Goal: Task Accomplishment & Management: Use online tool/utility

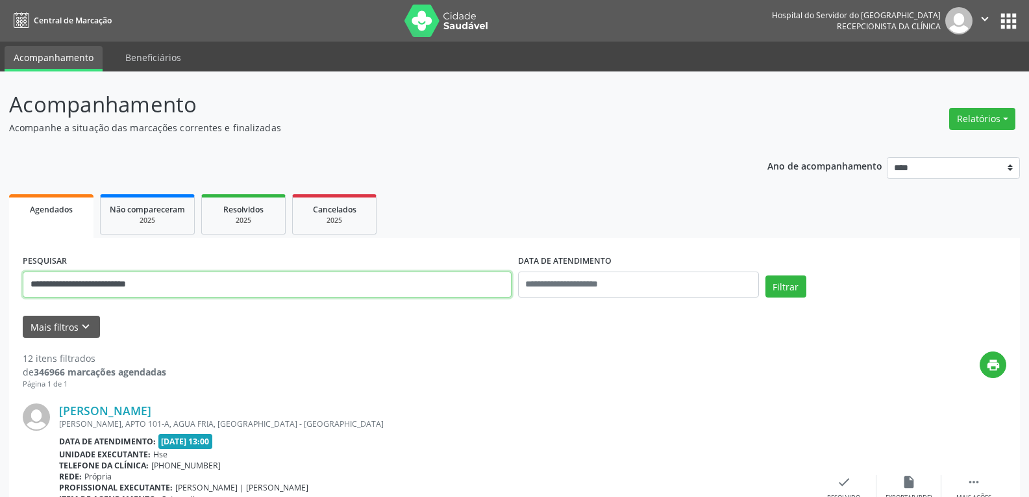
click at [234, 285] on input "**********" at bounding box center [267, 284] width 489 height 26
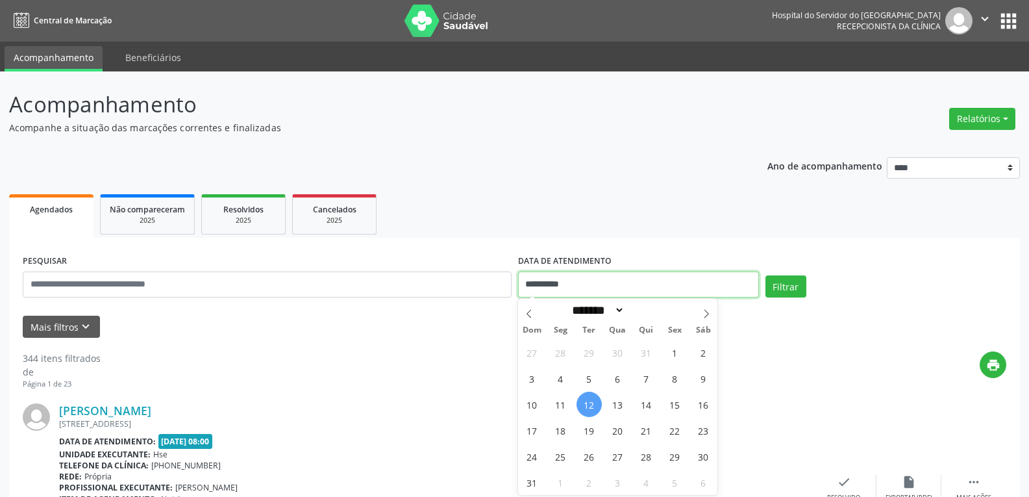
click at [585, 278] on input "**********" at bounding box center [638, 284] width 241 height 26
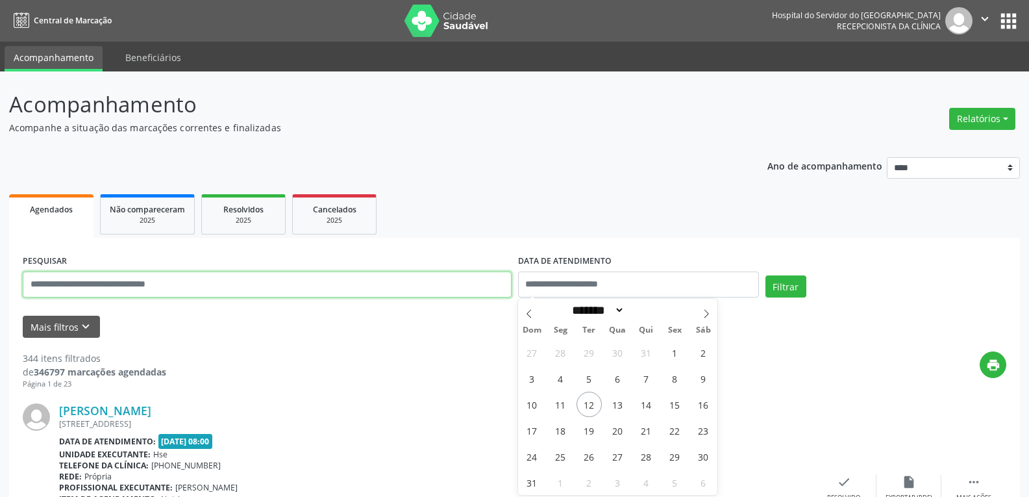
click at [301, 297] on input "text" at bounding box center [267, 284] width 489 height 26
paste input "**********"
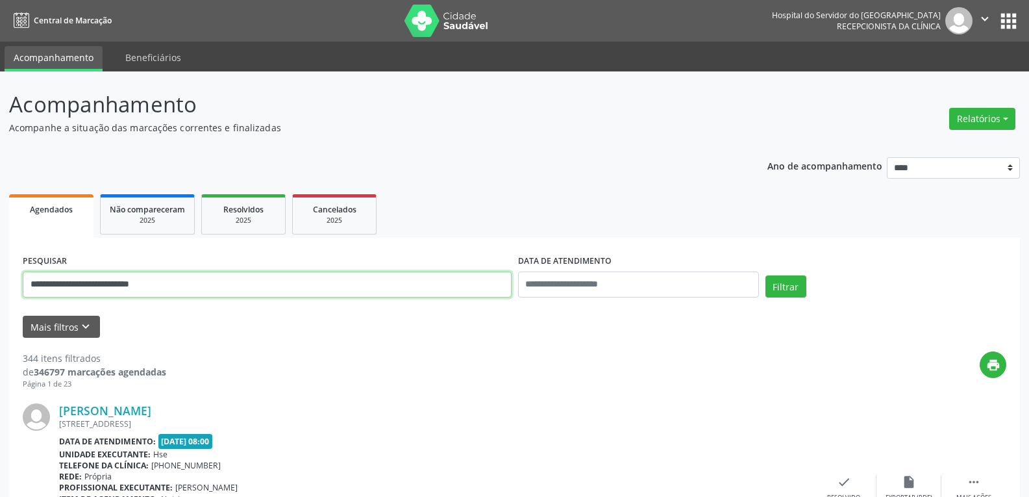
click at [765, 275] on button "Filtrar" at bounding box center [785, 286] width 41 height 22
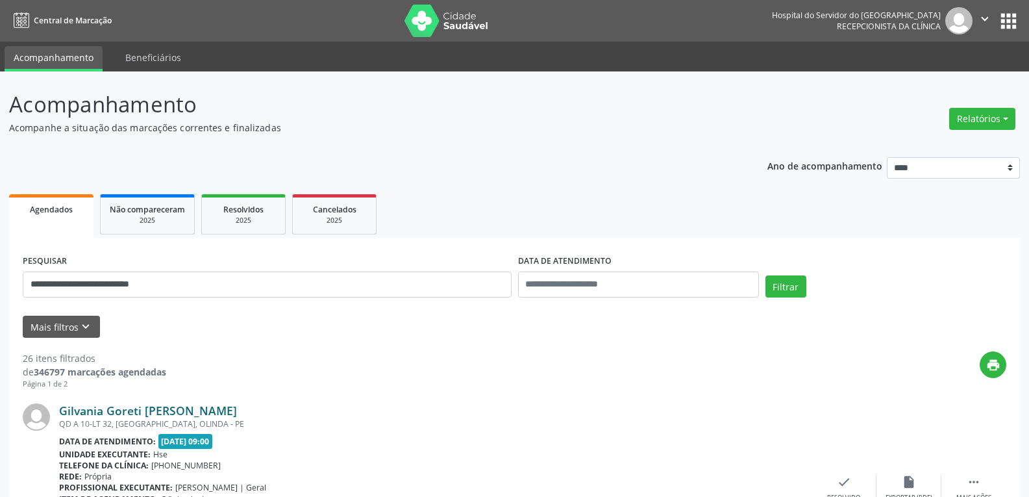
click at [204, 408] on link "Gilvania Goreti Freitas Cortes" at bounding box center [148, 410] width 178 height 14
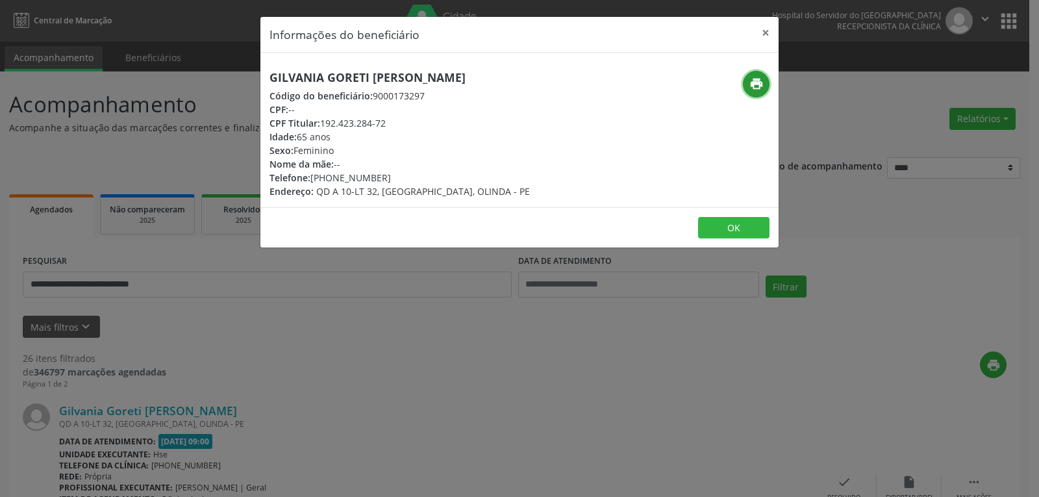
click at [750, 88] on icon "print" at bounding box center [756, 84] width 14 height 14
click at [767, 36] on button "×" at bounding box center [765, 33] width 26 height 32
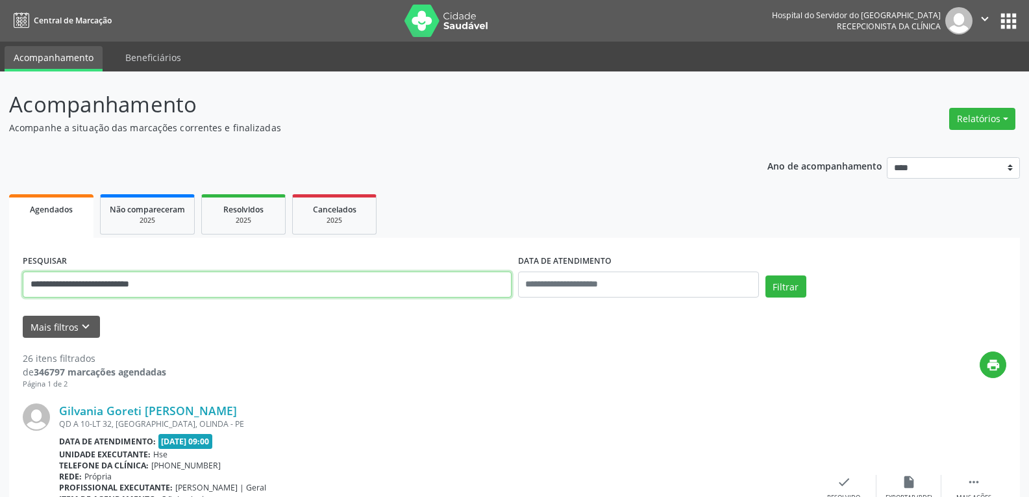
drag, startPoint x: 240, startPoint y: 284, endPoint x: 0, endPoint y: 285, distance: 240.2
paste input "text"
click at [765, 275] on button "Filtrar" at bounding box center [785, 286] width 41 height 22
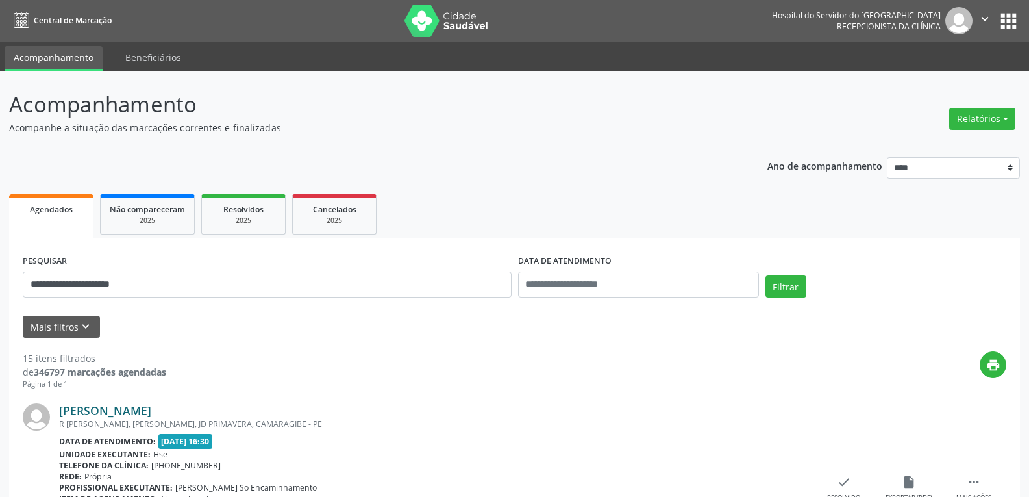
click at [151, 408] on link "Gilvaneide Alves Bezerra" at bounding box center [105, 410] width 92 height 14
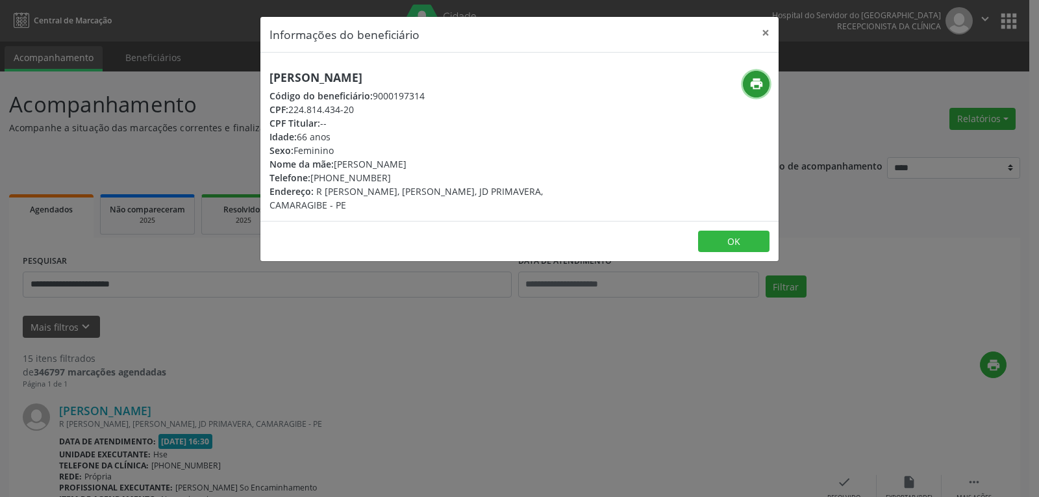
click at [754, 75] on button "print" at bounding box center [756, 84] width 27 height 27
click at [764, 36] on button "×" at bounding box center [765, 33] width 26 height 32
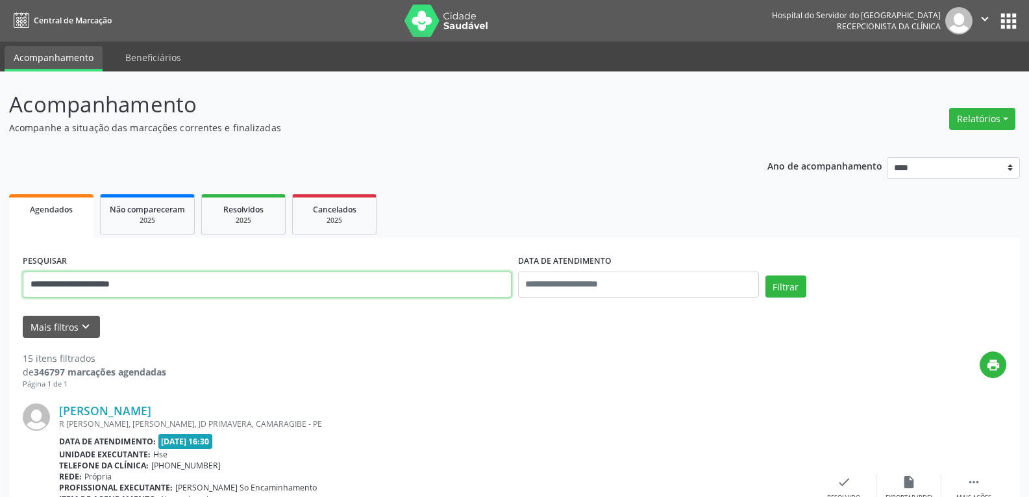
drag, startPoint x: 206, startPoint y: 282, endPoint x: 0, endPoint y: 189, distance: 225.7
paste input "*******"
click at [765, 275] on button "Filtrar" at bounding box center [785, 286] width 41 height 22
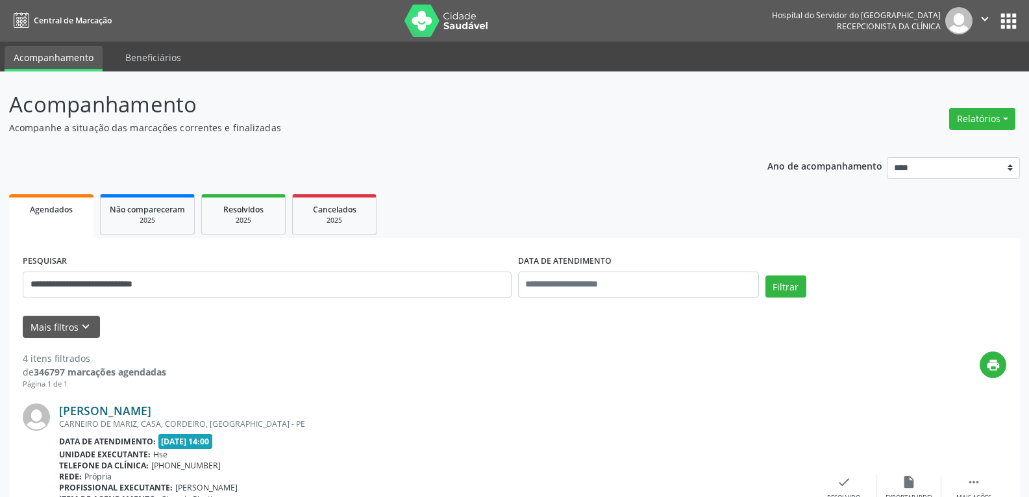
click at [151, 408] on link "Michele Pereira da Costa Cabral" at bounding box center [105, 410] width 92 height 14
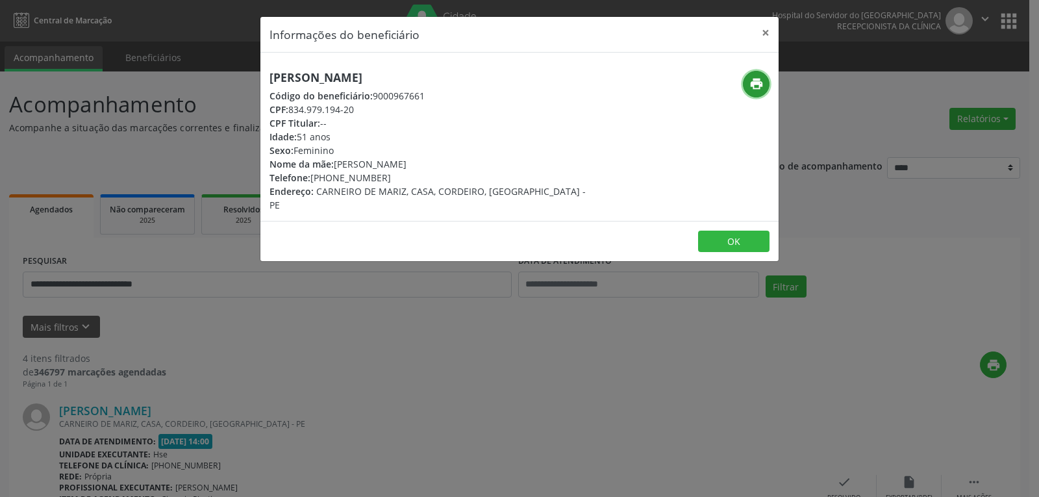
click at [767, 77] on button "print" at bounding box center [756, 84] width 27 height 27
drag, startPoint x: 332, startPoint y: 177, endPoint x: 405, endPoint y: 181, distance: 72.8
click at [405, 181] on div "Telefone: (81) 99921-9291" at bounding box center [432, 178] width 327 height 14
copy div "99921-9291"
click at [759, 30] on button "×" at bounding box center [765, 33] width 26 height 32
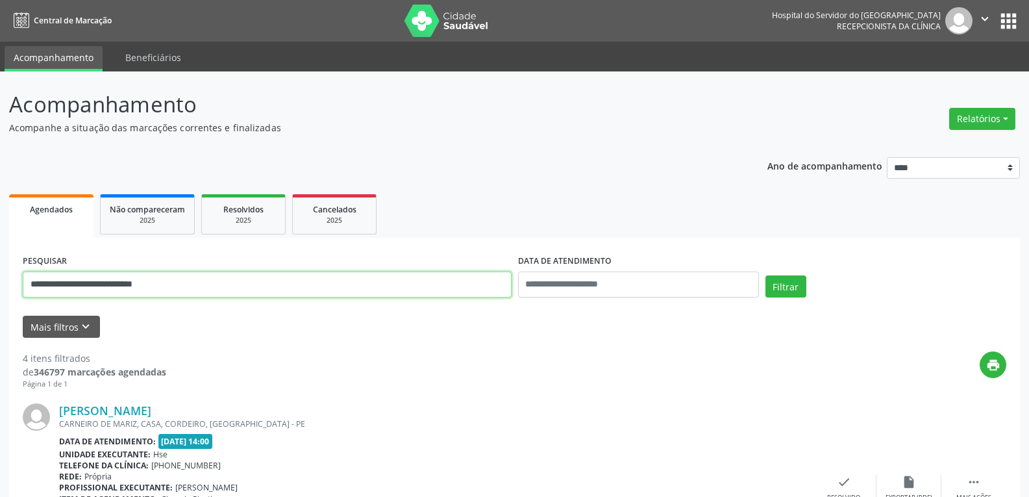
drag, startPoint x: 179, startPoint y: 305, endPoint x: 0, endPoint y: 301, distance: 179.2
paste input "text"
click at [765, 275] on button "Filtrar" at bounding box center [785, 286] width 41 height 22
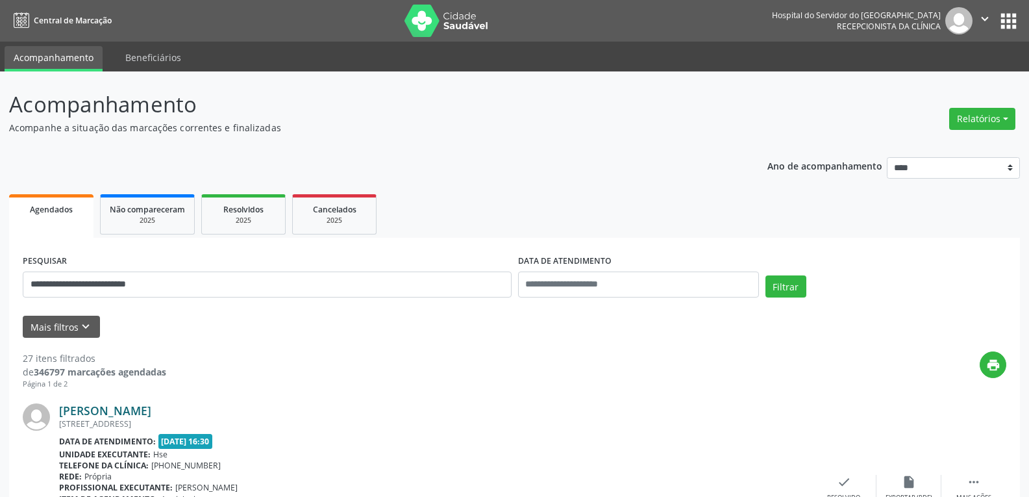
click at [151, 409] on link "Sebastiao Rosimar de Oliveira" at bounding box center [105, 410] width 92 height 14
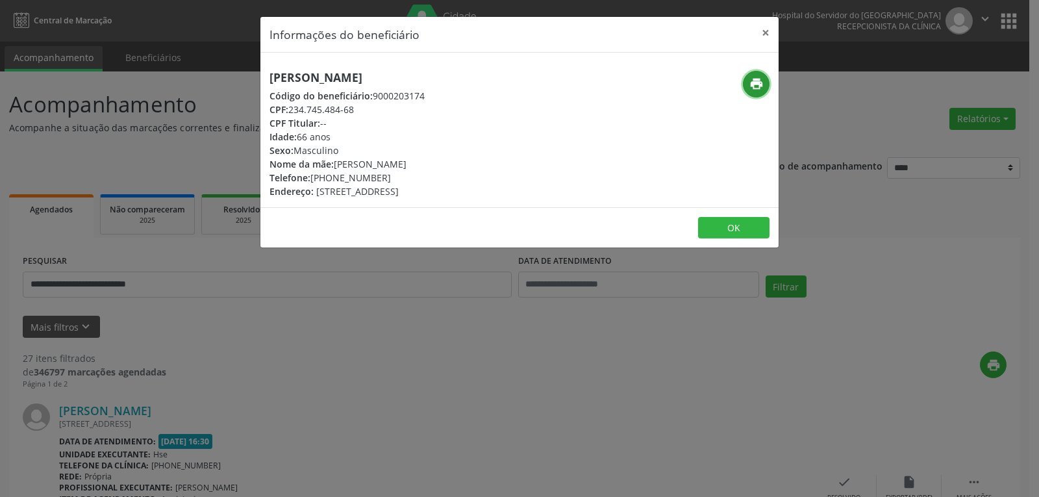
click at [759, 88] on icon "print" at bounding box center [756, 84] width 14 height 14
click at [774, 34] on button "×" at bounding box center [765, 33] width 26 height 32
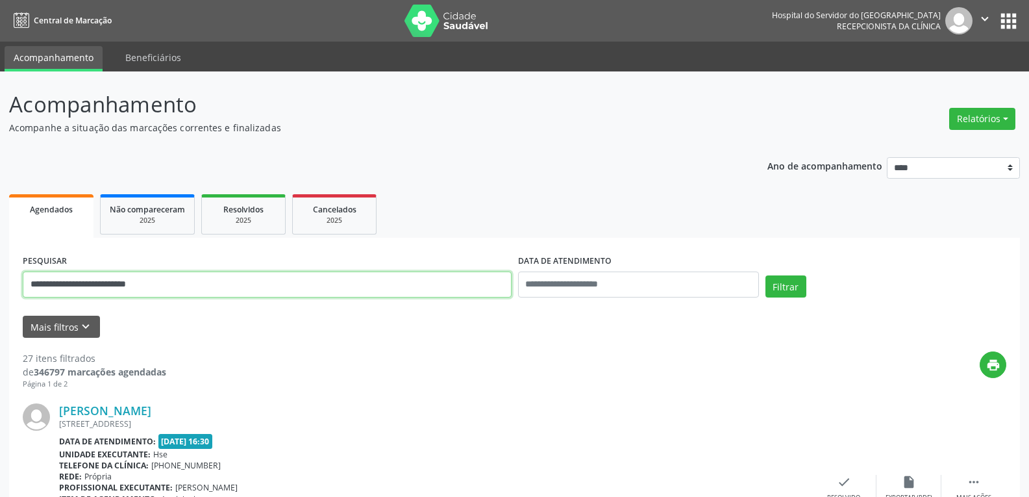
drag, startPoint x: 278, startPoint y: 279, endPoint x: 0, endPoint y: 275, distance: 278.5
paste input "text"
click at [765, 275] on button "Filtrar" at bounding box center [785, 286] width 41 height 22
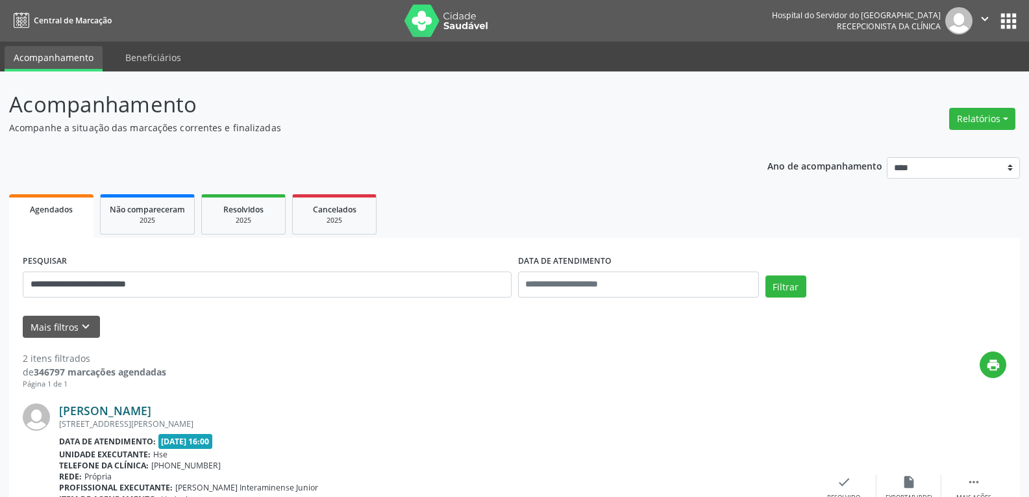
click at [151, 413] on link "Arlindo Marinho da Silva Neto" at bounding box center [105, 410] width 92 height 14
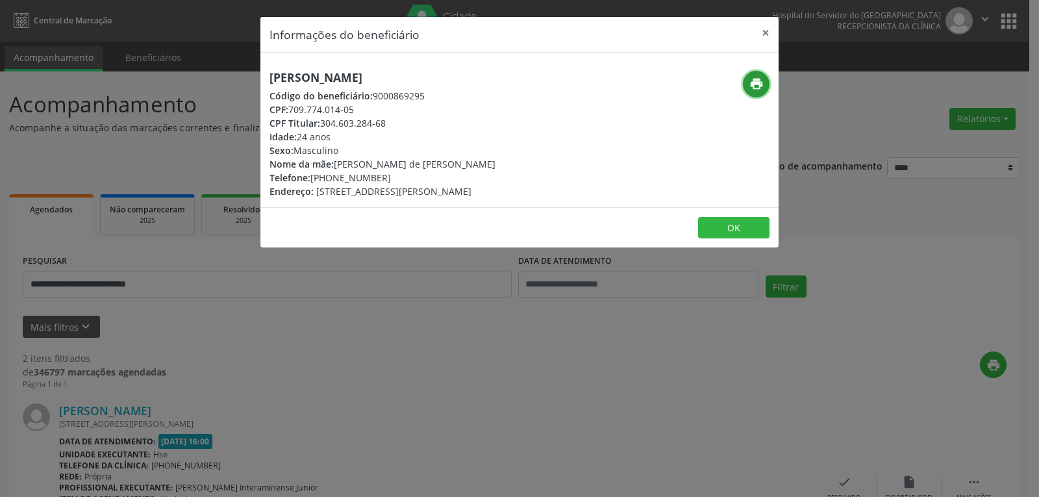
click at [752, 87] on icon "print" at bounding box center [756, 84] width 14 height 14
click at [772, 29] on button "×" at bounding box center [765, 33] width 26 height 32
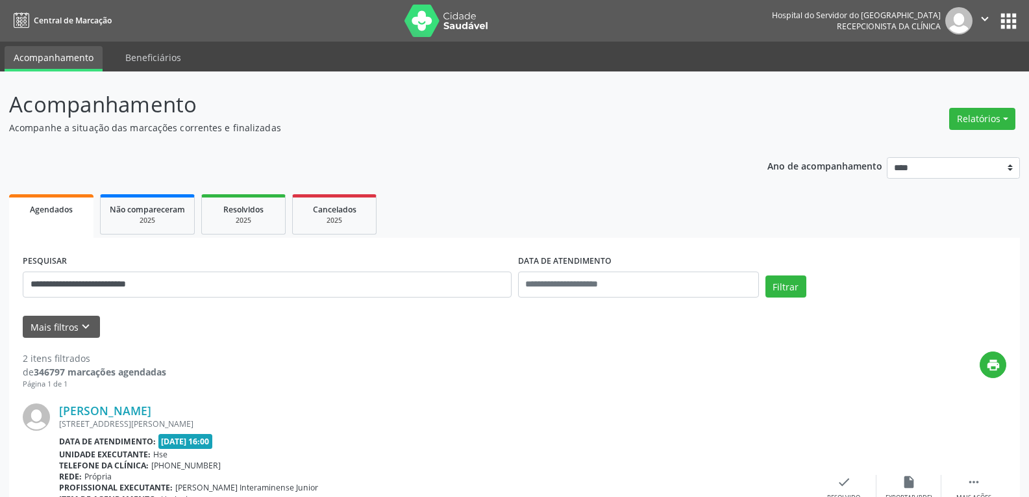
click at [207, 387] on div "print" at bounding box center [586, 370] width 840 height 38
click at [151, 407] on link "Arlindo Marinho da Silva Neto" at bounding box center [105, 410] width 92 height 14
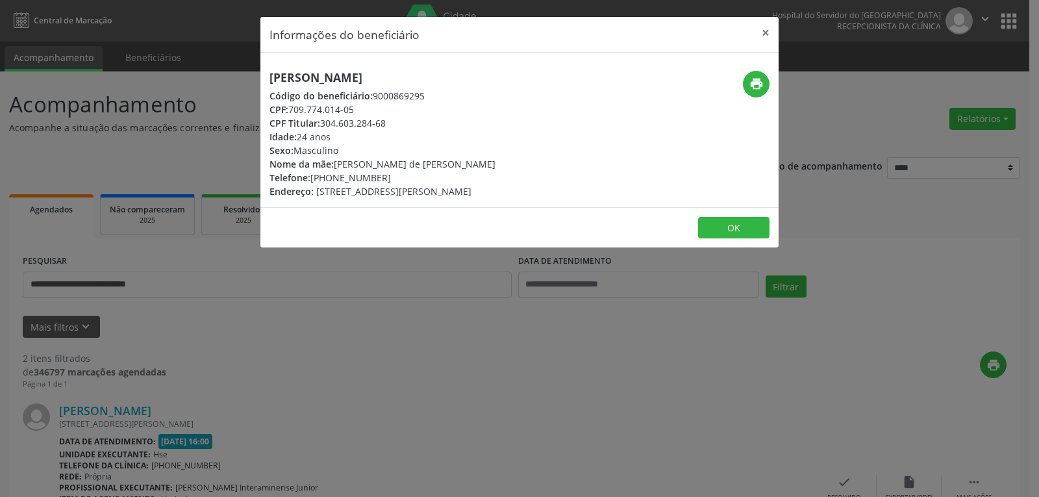
click at [189, 295] on div "Informações do beneficiário × Arlindo Marinho da Silva Neto Código do beneficiá…" at bounding box center [519, 248] width 1039 height 497
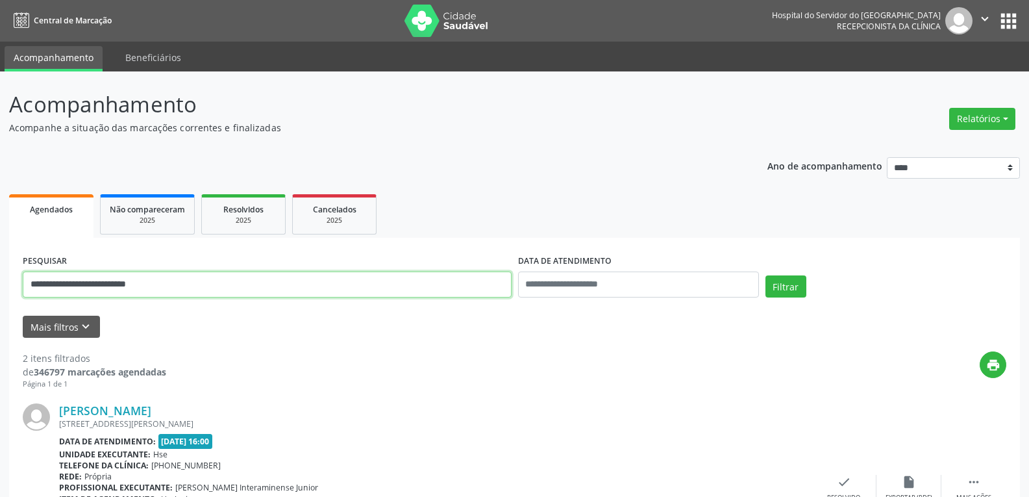
drag, startPoint x: 241, startPoint y: 290, endPoint x: 0, endPoint y: 117, distance: 297.2
click at [0, 127] on div "**********" at bounding box center [514, 439] width 1029 height 737
paste input "text"
type input "**********"
click at [765, 275] on button "Filtrar" at bounding box center [785, 286] width 41 height 22
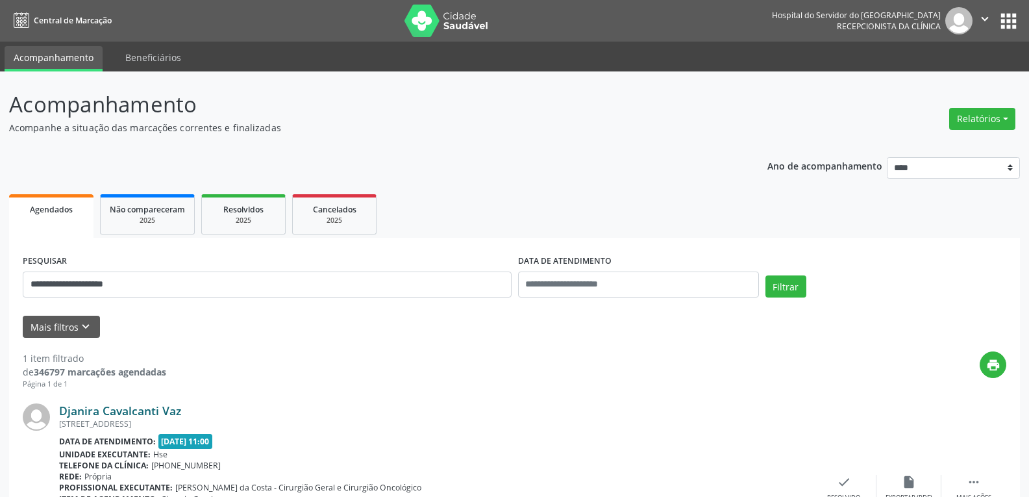
click at [158, 410] on link "Djanira Cavalcanti Vaz" at bounding box center [120, 410] width 122 height 14
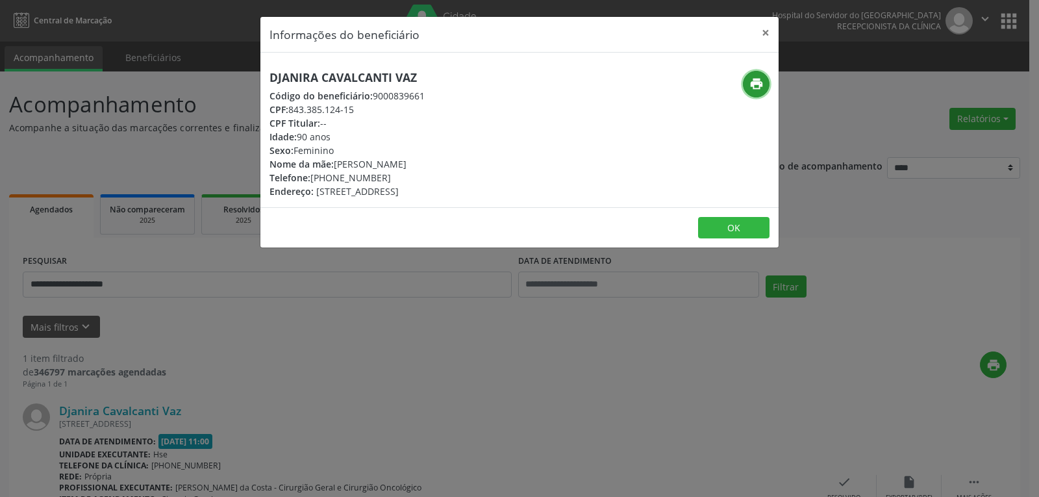
click at [752, 74] on button "print" at bounding box center [756, 84] width 27 height 27
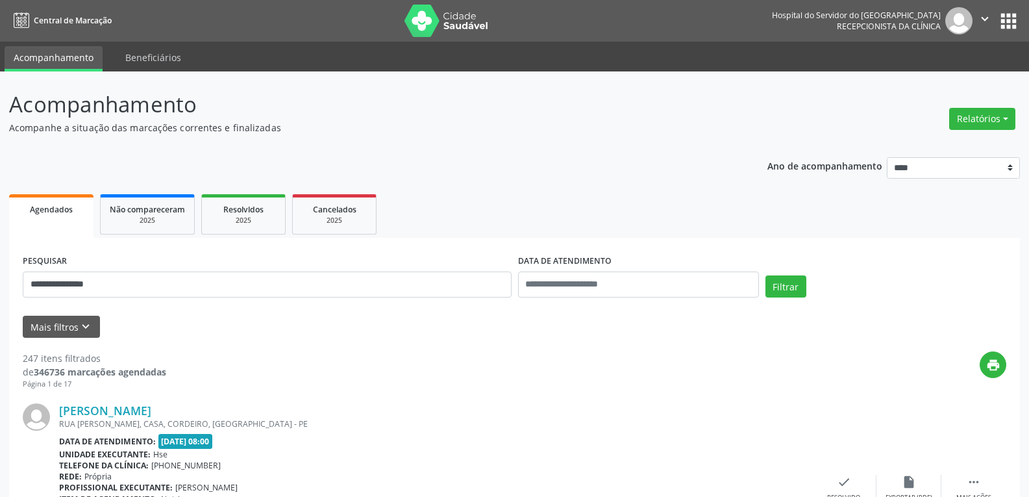
click at [765, 275] on button "Filtrar" at bounding box center [785, 286] width 41 height 22
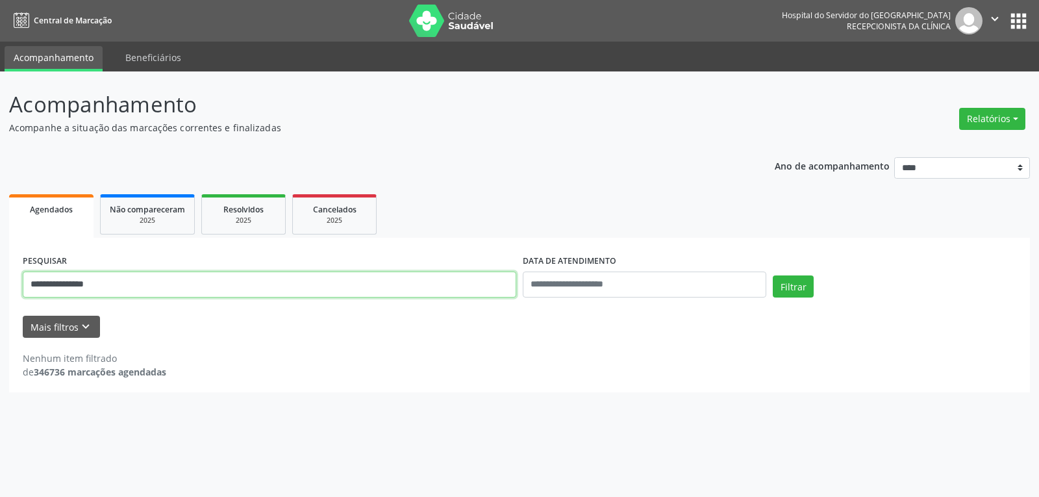
drag, startPoint x: 317, startPoint y: 293, endPoint x: 0, endPoint y: 211, distance: 327.9
click at [0, 215] on div "**********" at bounding box center [519, 283] width 1039 height 425
paste input "********"
type input "**********"
click at [772, 275] on button "Filtrar" at bounding box center [792, 286] width 41 height 22
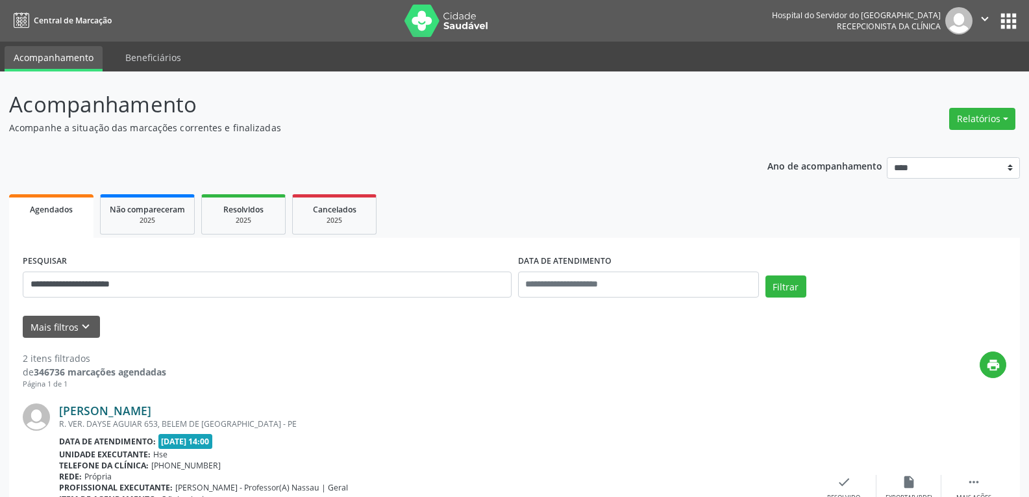
click at [151, 413] on link "Leiliany da Silva Santos" at bounding box center [105, 410] width 92 height 14
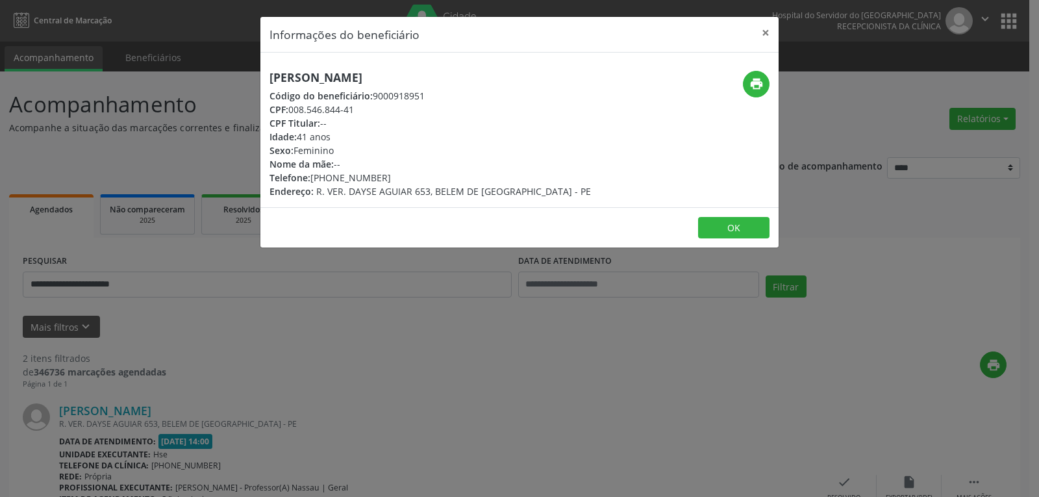
drag, startPoint x: 332, startPoint y: 177, endPoint x: 445, endPoint y: 182, distance: 112.4
click at [444, 182] on div "Telefone: (87) 99904-5888" at bounding box center [429, 178] width 321 height 14
click at [762, 42] on button "×" at bounding box center [765, 33] width 26 height 32
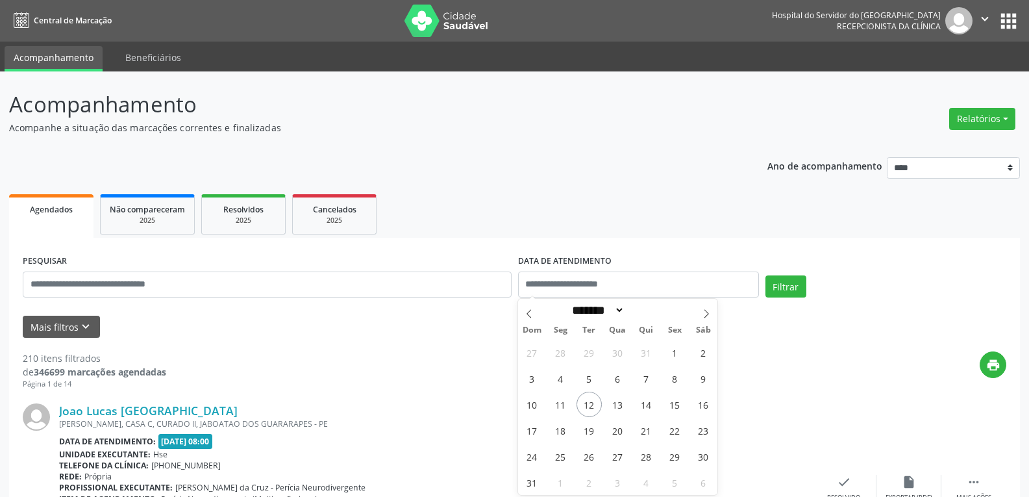
select select "*"
click at [971, 121] on button "Relatórios" at bounding box center [982, 119] width 66 height 22
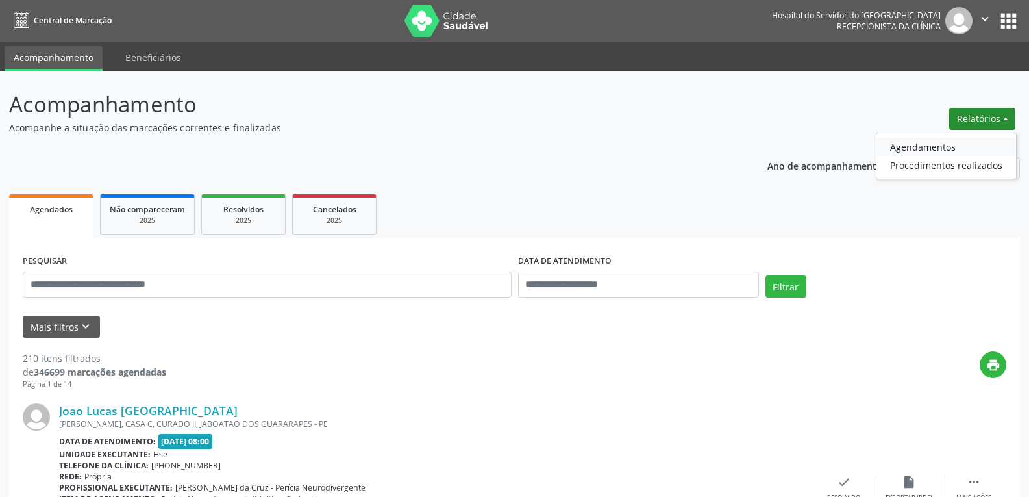
click at [933, 142] on link "Agendamentos" at bounding box center [946, 147] width 140 height 18
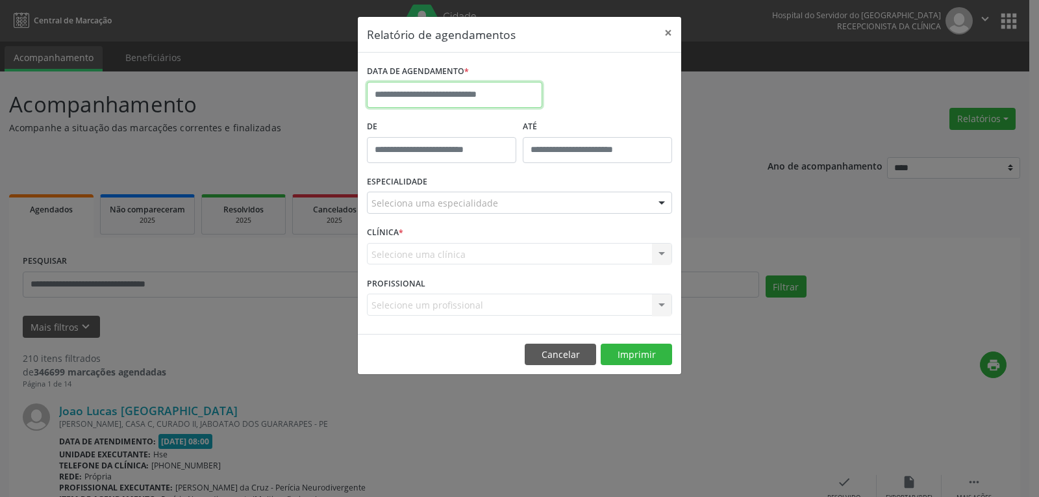
click at [431, 97] on input "text" at bounding box center [454, 95] width 175 height 26
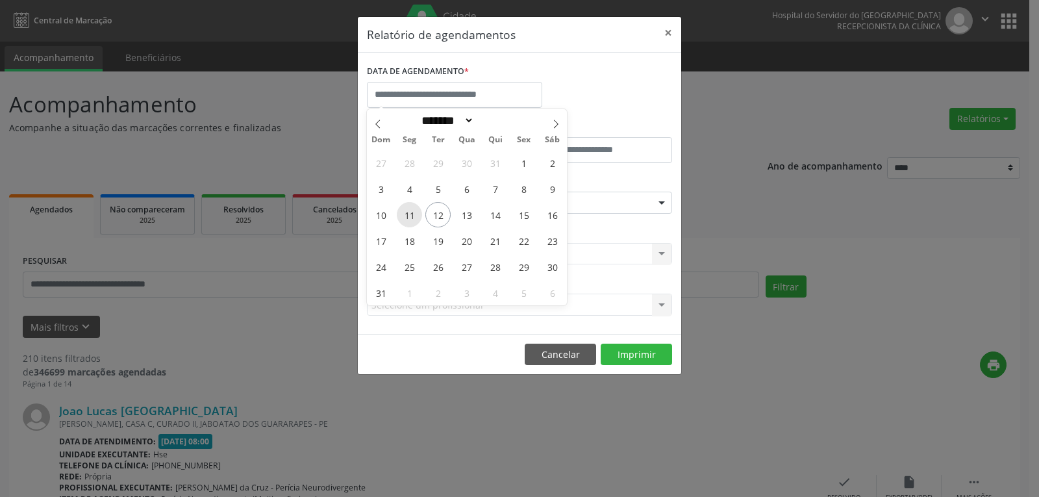
click at [402, 217] on span "11" at bounding box center [409, 214] width 25 height 25
type input "**********"
click at [523, 216] on span "15" at bounding box center [523, 214] width 25 height 25
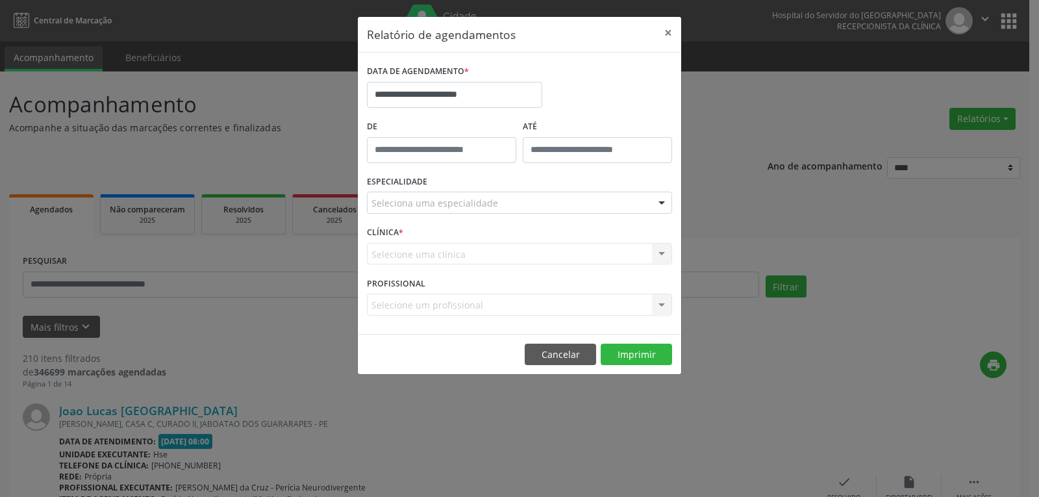
click at [525, 206] on div "Seleciona uma especialidade" at bounding box center [519, 202] width 305 height 22
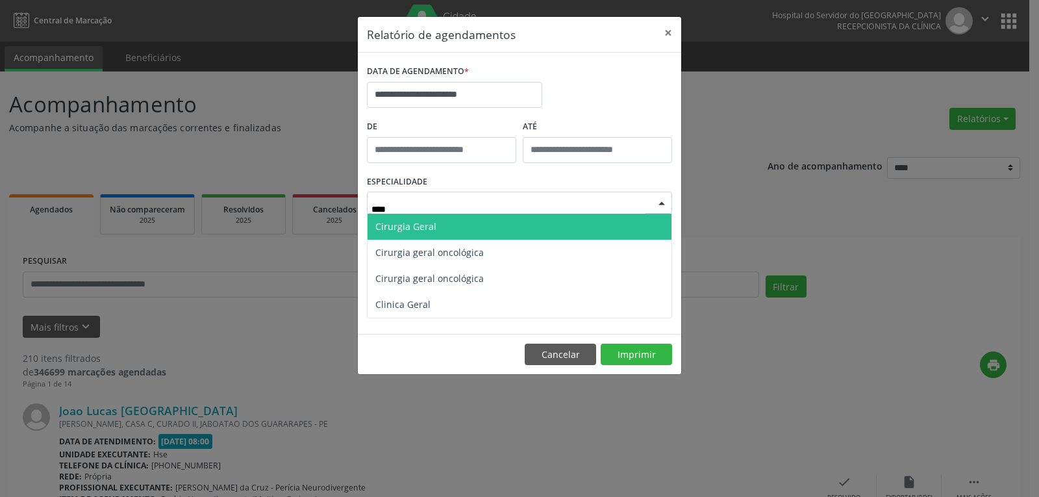
type input "*****"
click at [534, 222] on span "Cirurgia Geral" at bounding box center [519, 227] width 304 height 26
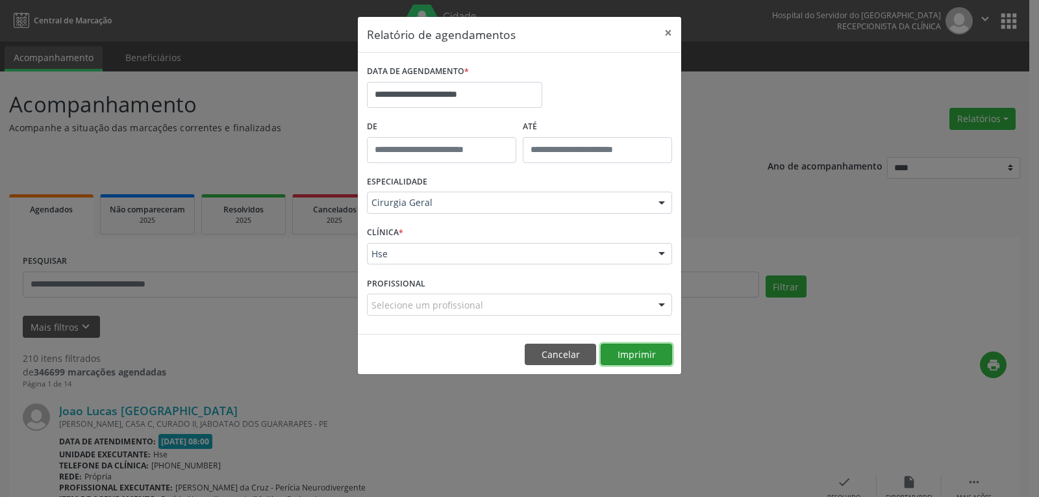
click at [629, 349] on button "Imprimir" at bounding box center [635, 354] width 71 height 22
click at [663, 31] on button "×" at bounding box center [668, 33] width 26 height 32
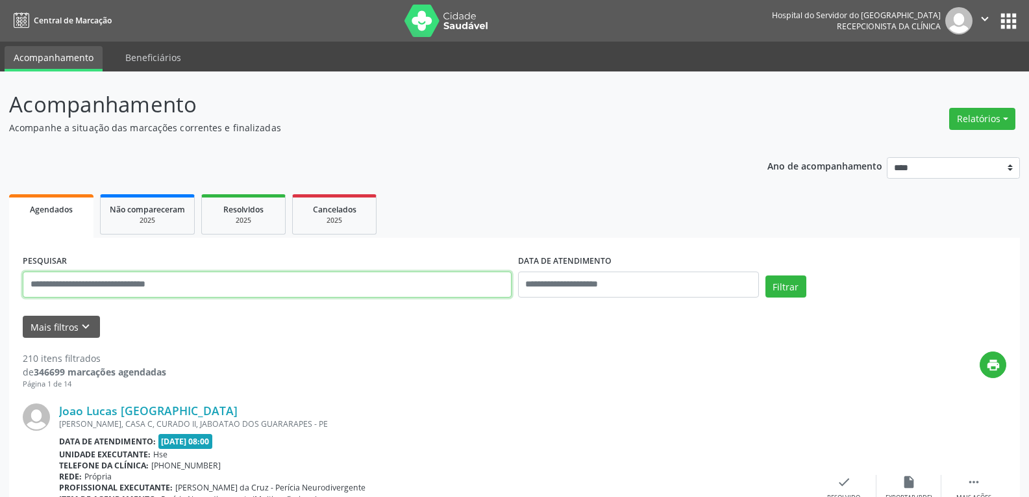
click at [269, 273] on input "text" at bounding box center [267, 284] width 489 height 26
paste input "**********"
type input "**********"
click at [765, 275] on button "Filtrar" at bounding box center [785, 286] width 41 height 22
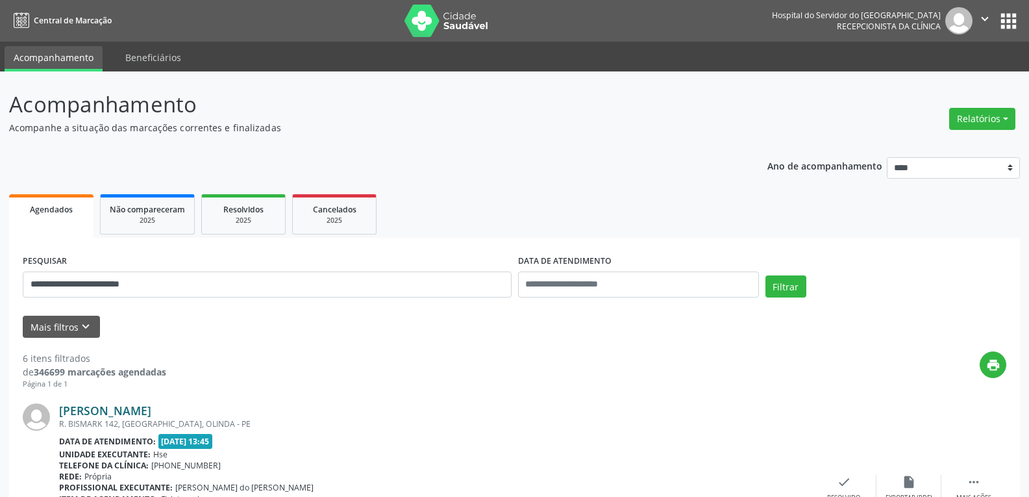
click at [151, 414] on link "[PERSON_NAME]" at bounding box center [105, 410] width 92 height 14
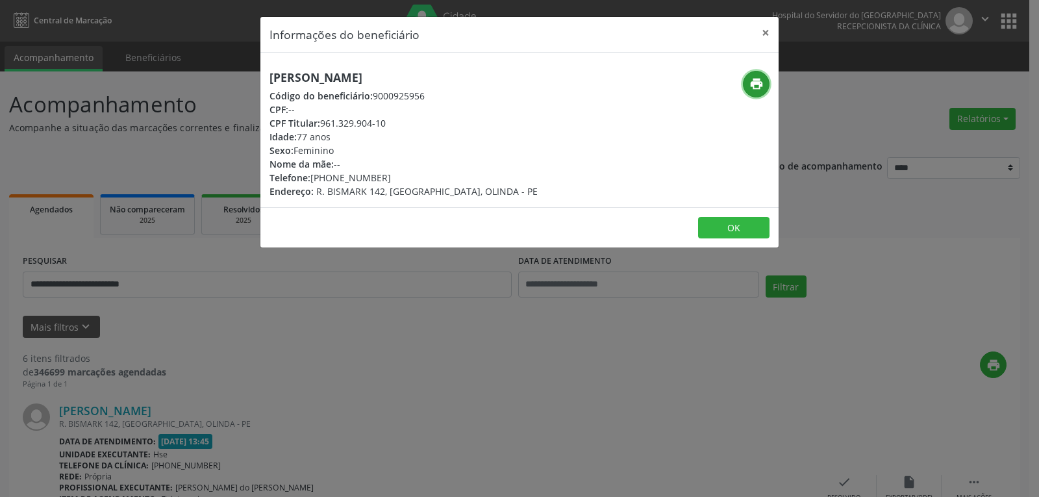
click at [749, 80] on icon "print" at bounding box center [756, 84] width 14 height 14
click at [616, 495] on div "Informações do beneficiário × Iranete de [PERSON_NAME] Código do beneficiário: …" at bounding box center [519, 248] width 1039 height 497
